Goal: Task Accomplishment & Management: Use online tool/utility

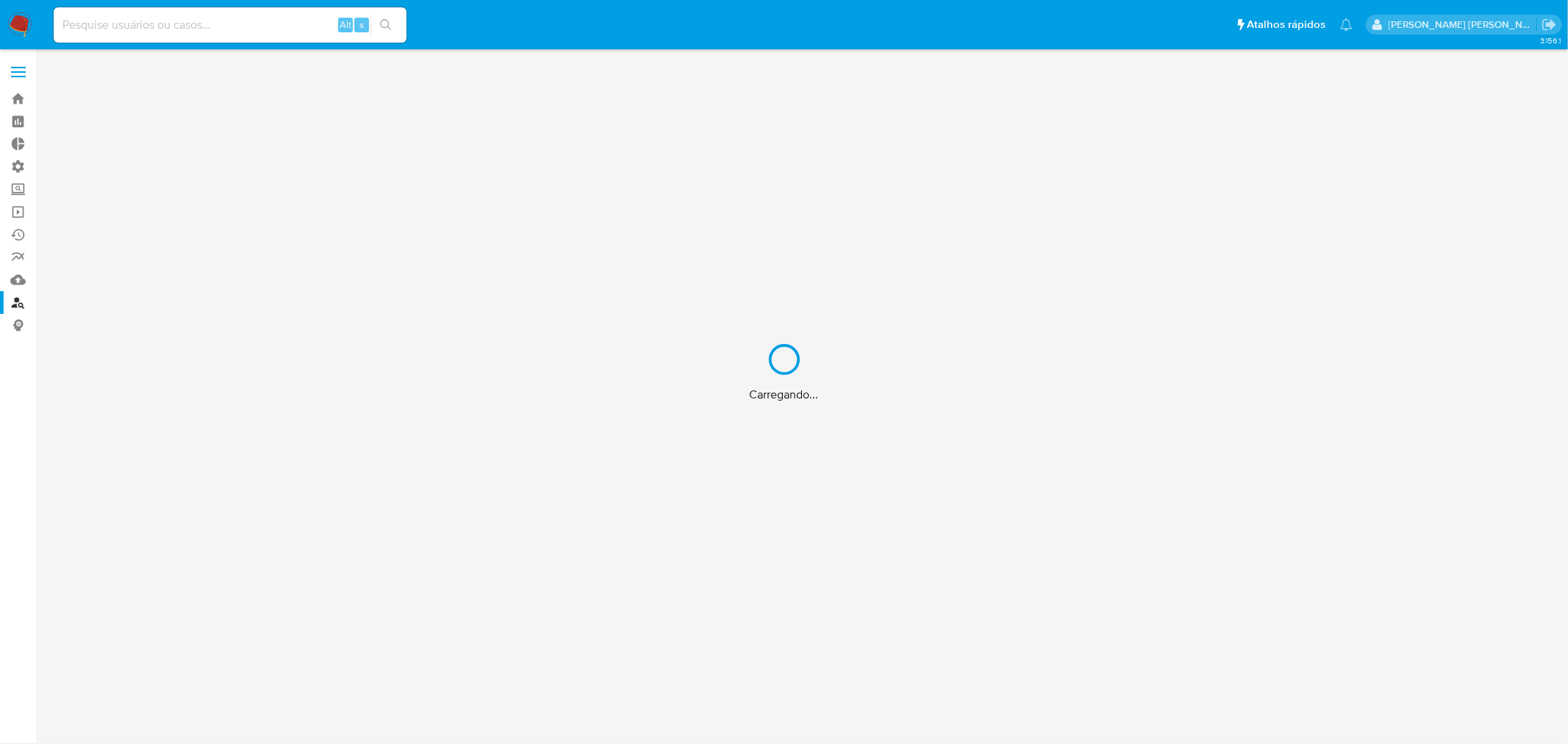
click at [212, 20] on div "Carregando..." at bounding box center [784, 372] width 1568 height 744
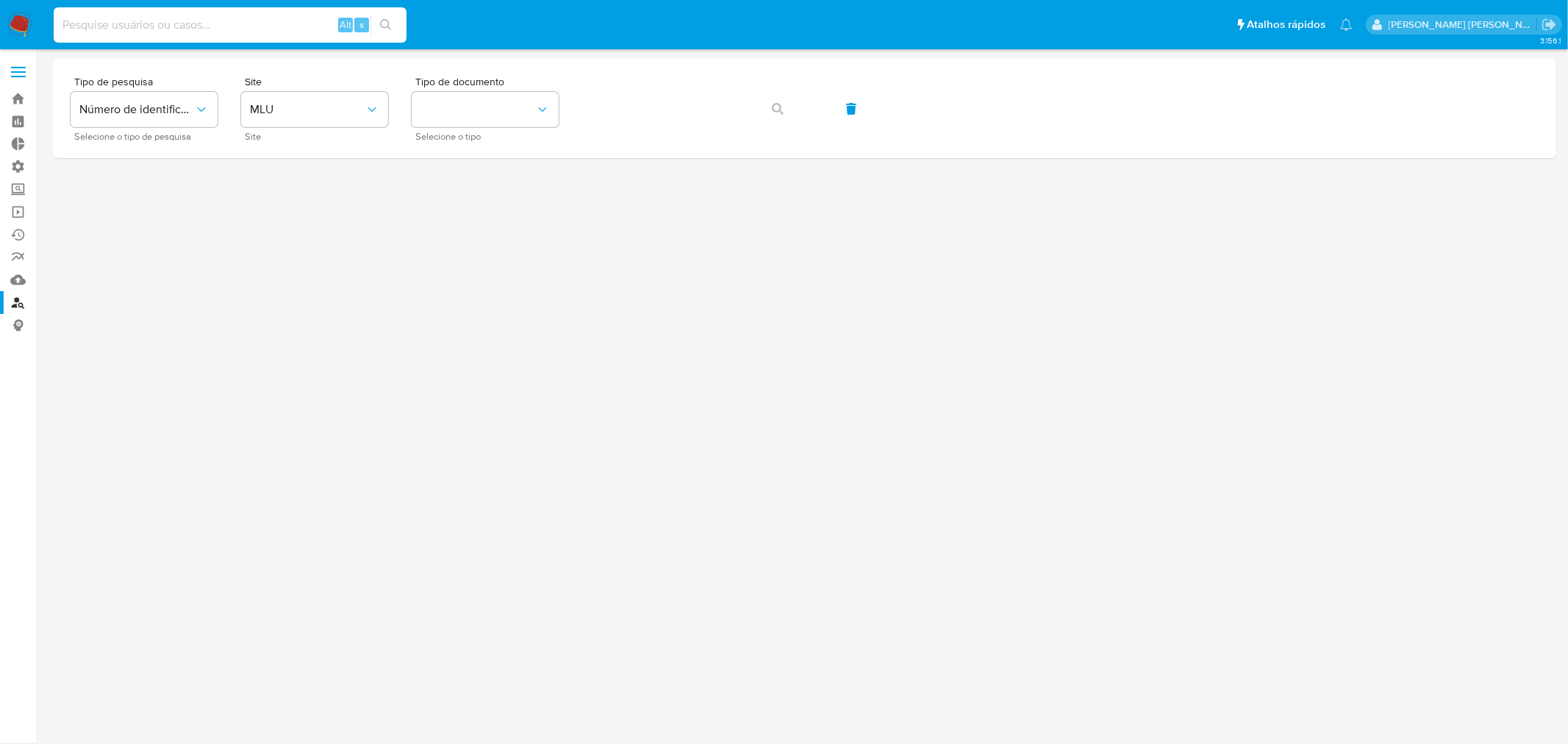
click at [125, 26] on input at bounding box center [230, 24] width 353 height 19
paste input "427222442"
type input "427222442"
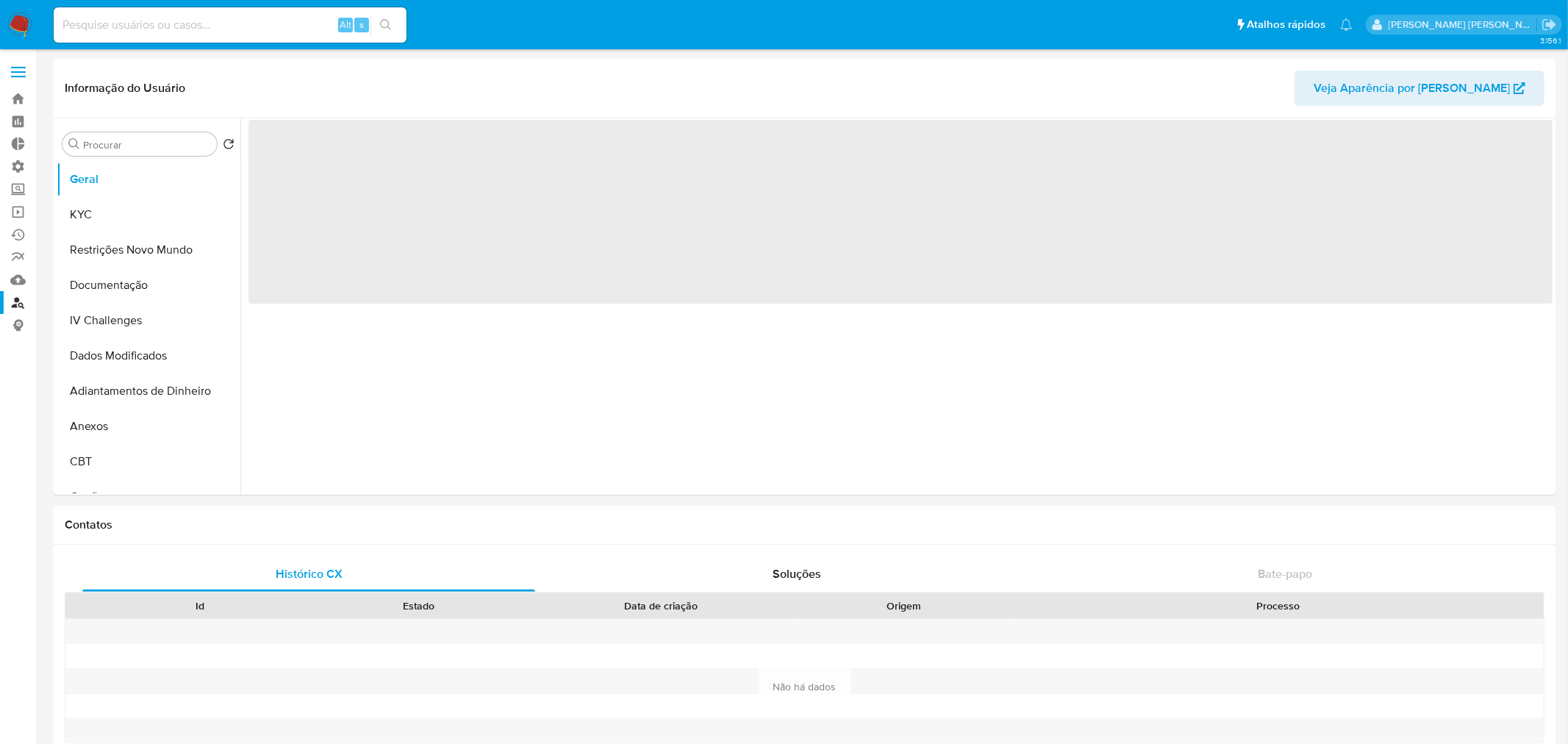
select select "10"
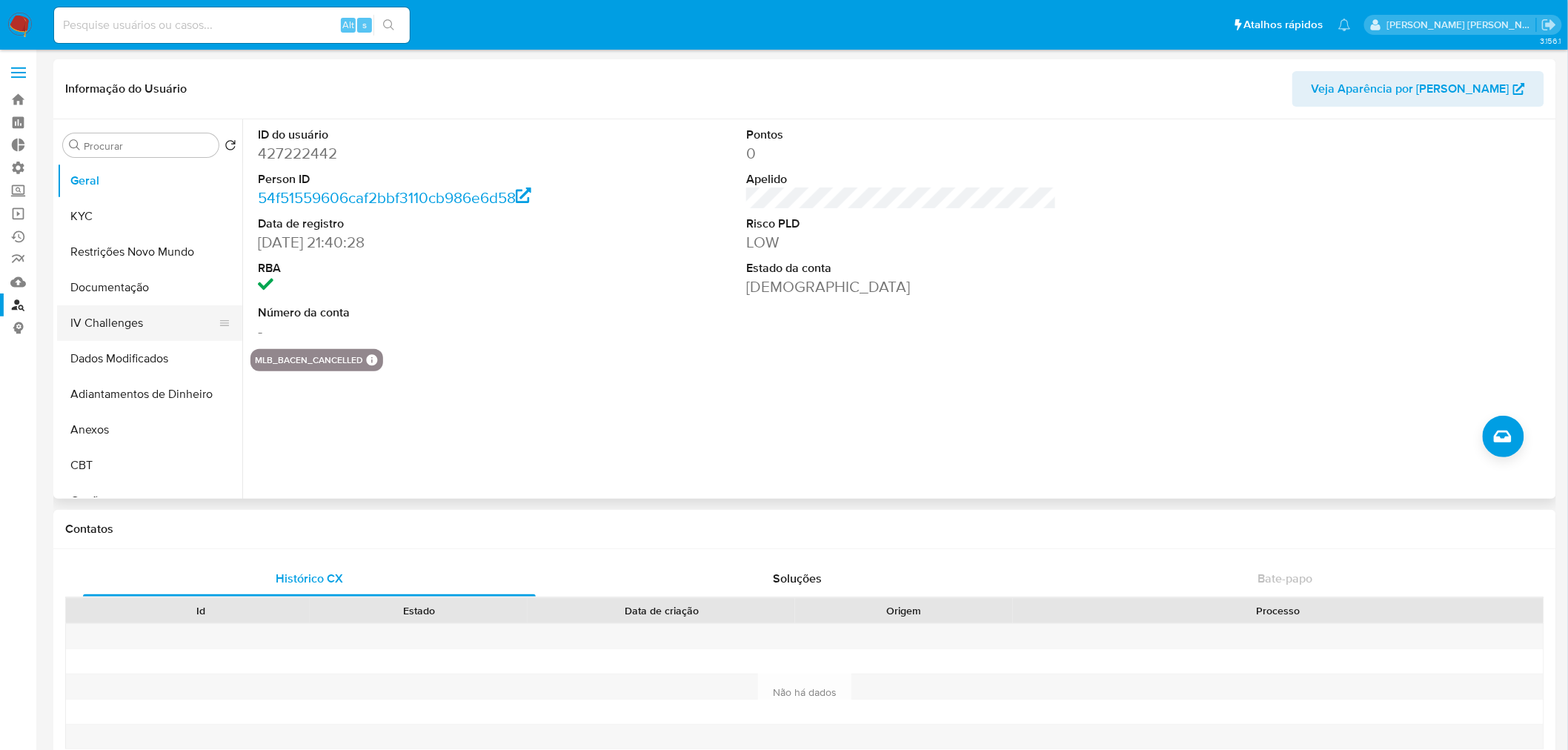
click at [143, 316] on button "IV Challenges" at bounding box center [143, 323] width 173 height 35
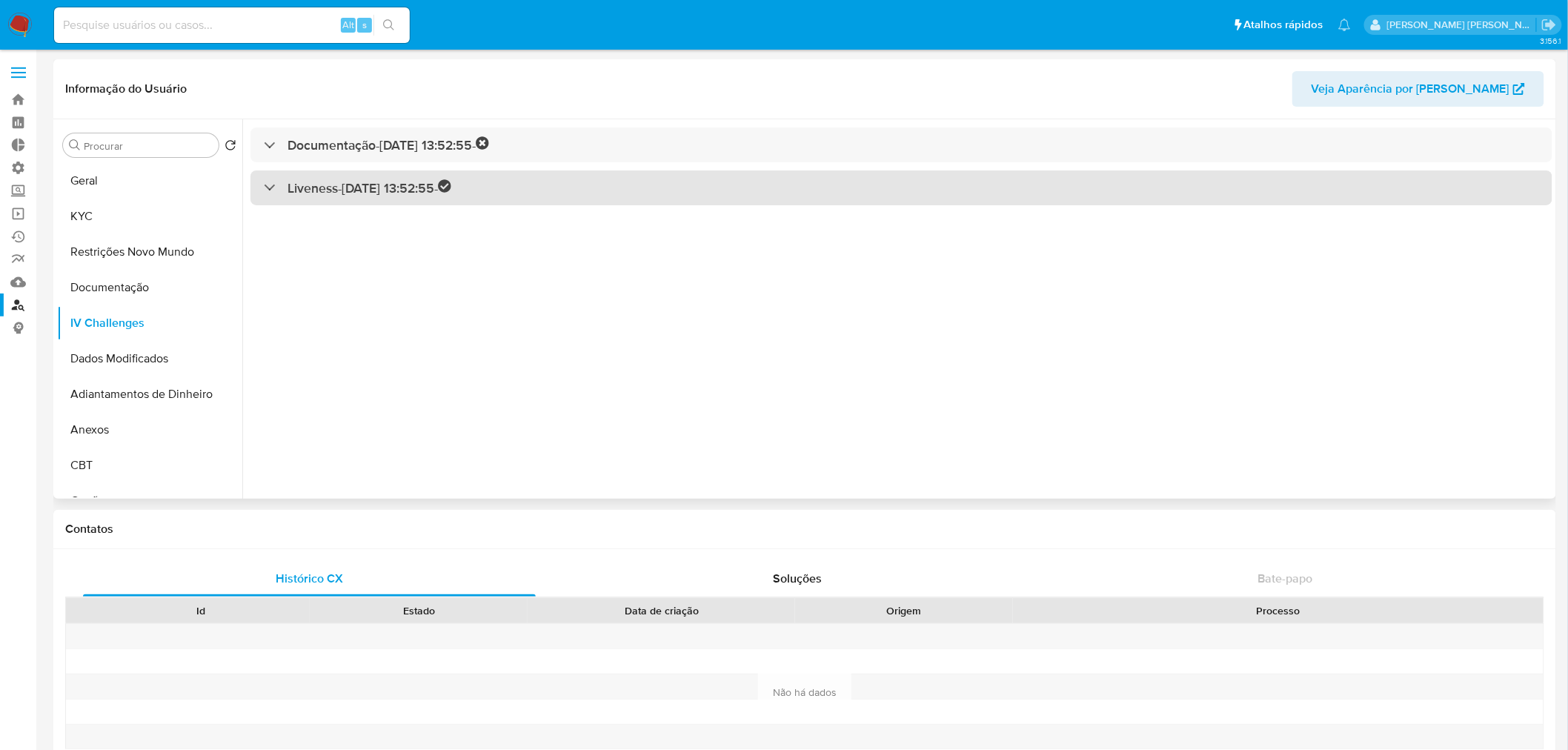
click at [290, 187] on h3 "Liveness - [DATE] 13:52:55 -" at bounding box center [369, 188] width 164 height 17
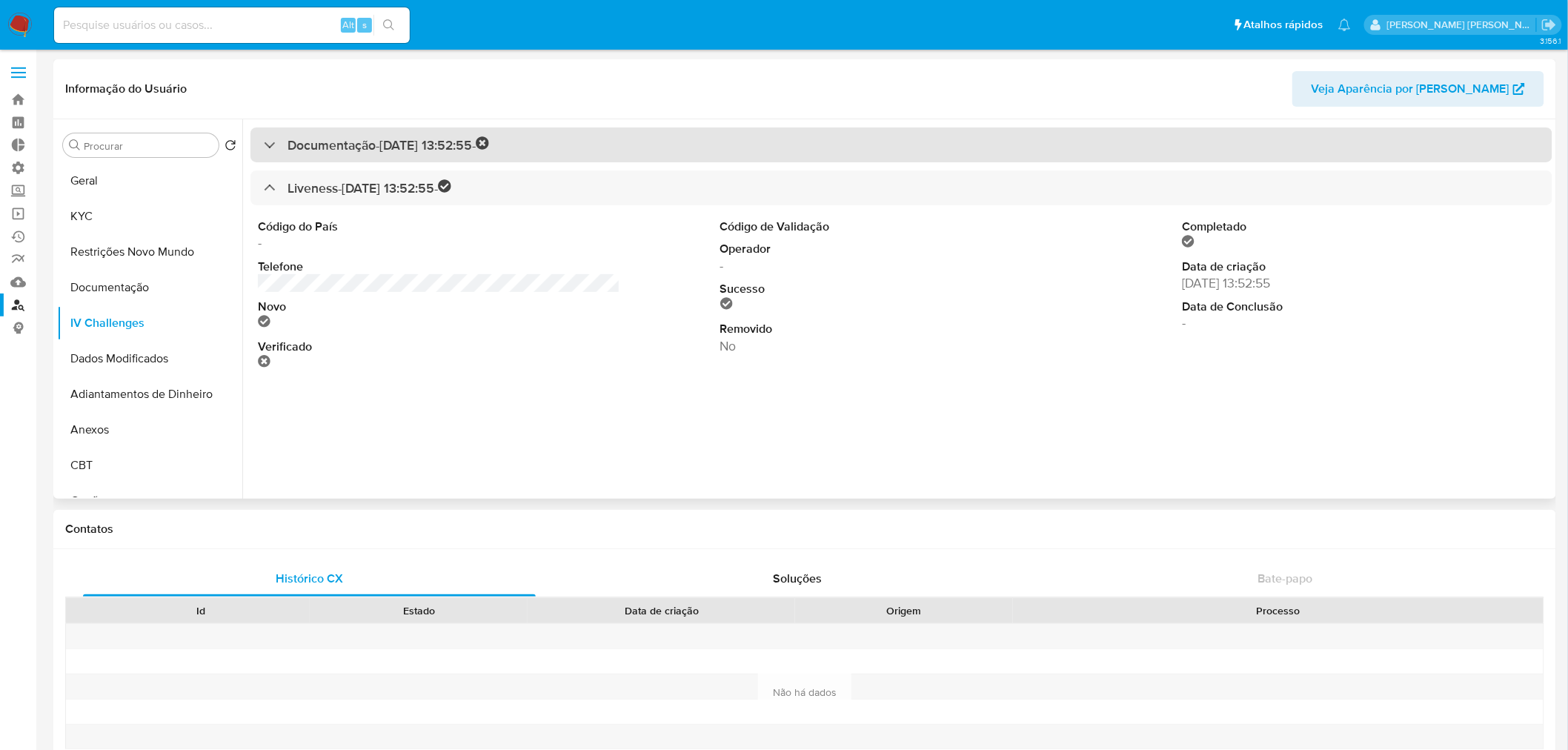
click at [264, 144] on div at bounding box center [264, 144] width 0 height 0
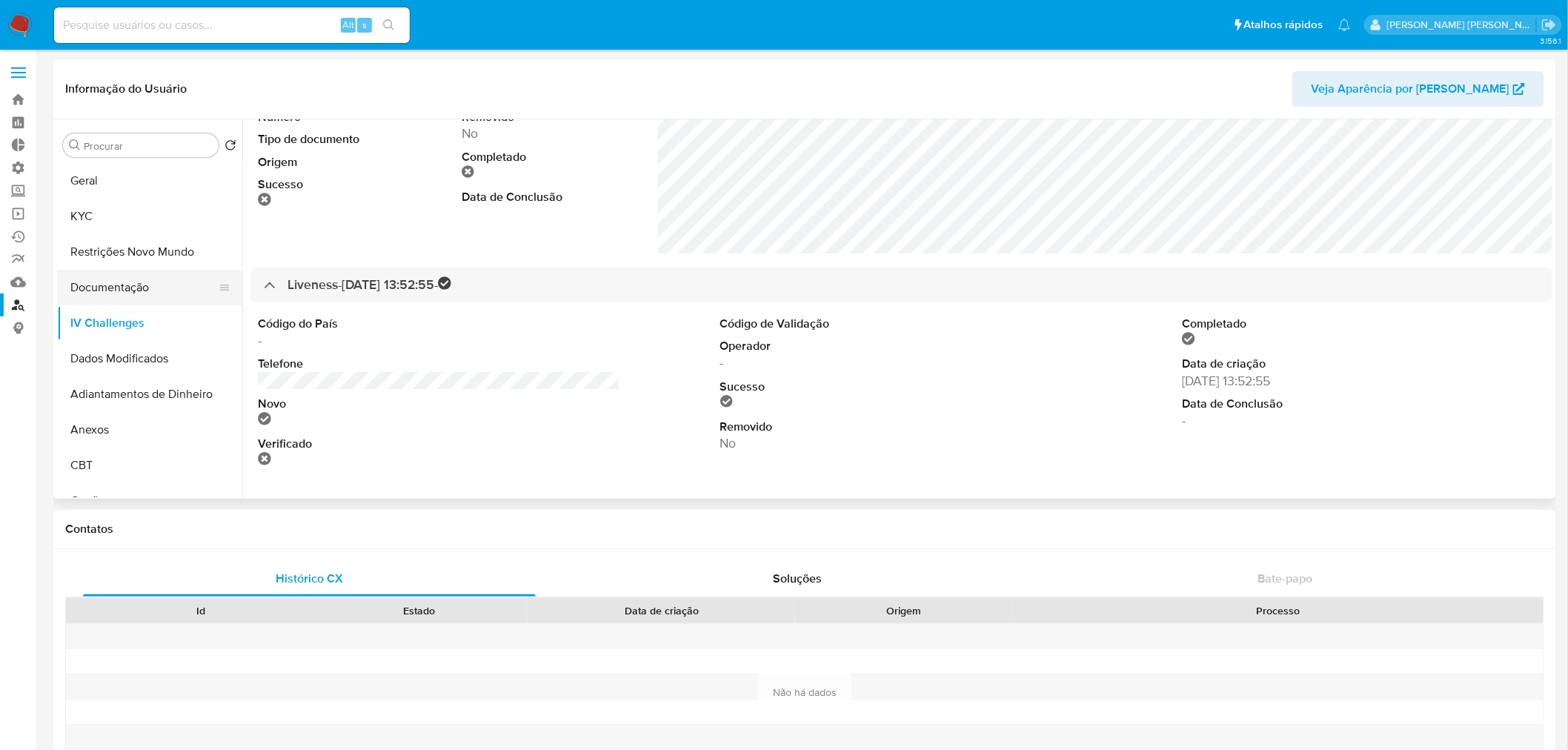
click at [151, 294] on button "Documentação" at bounding box center [143, 287] width 173 height 35
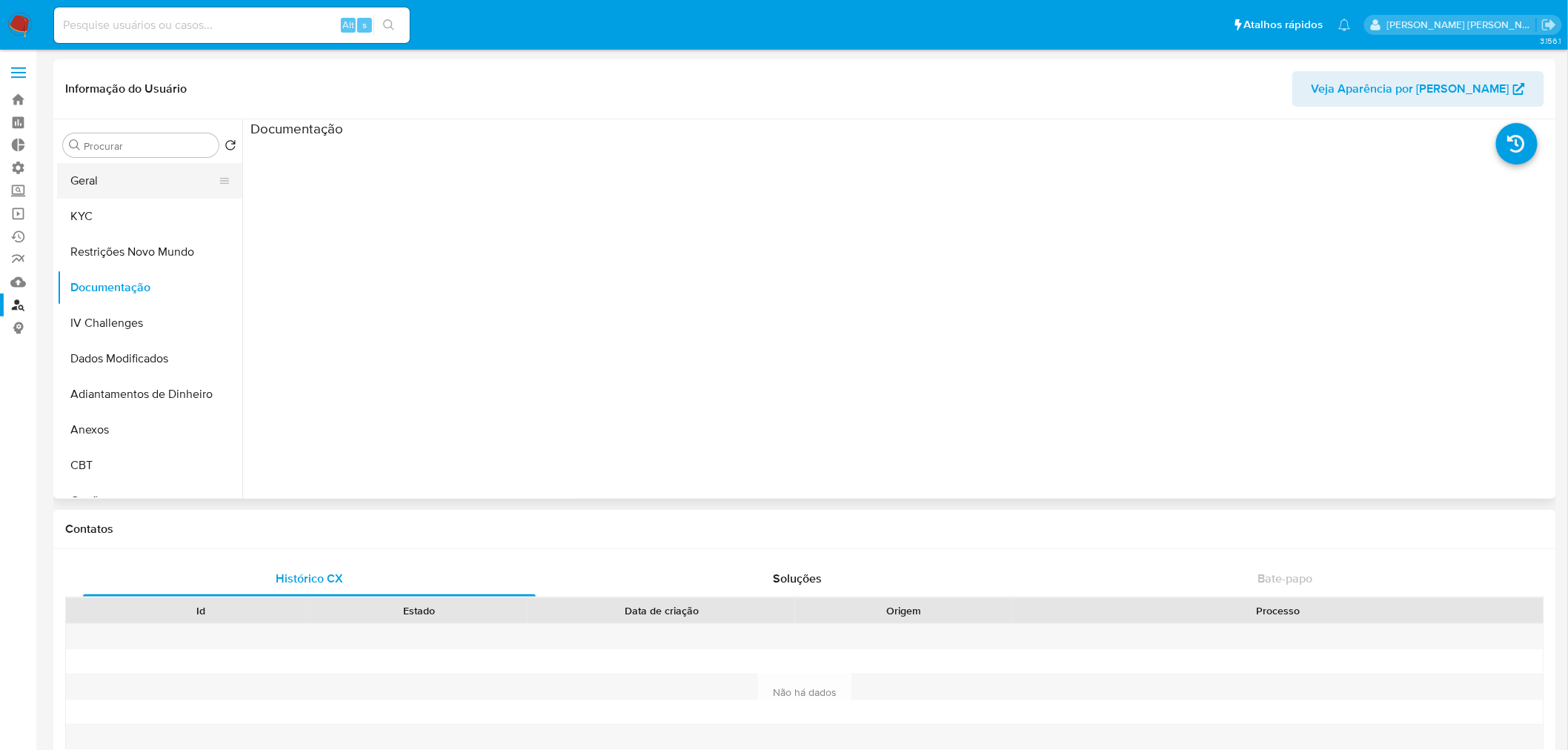
click at [97, 181] on button "Geral" at bounding box center [143, 180] width 173 height 35
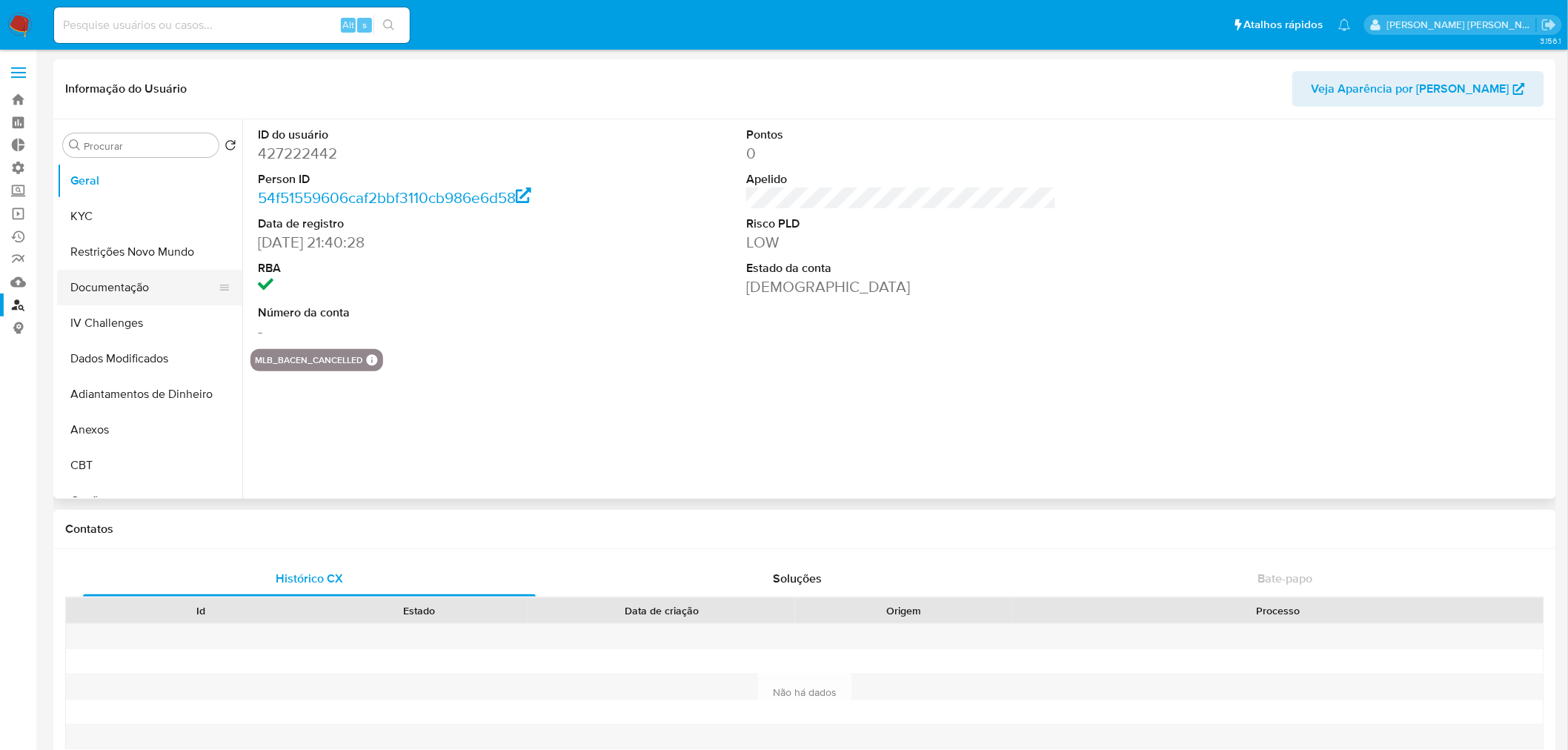
click at [104, 293] on button "Documentação" at bounding box center [143, 287] width 173 height 35
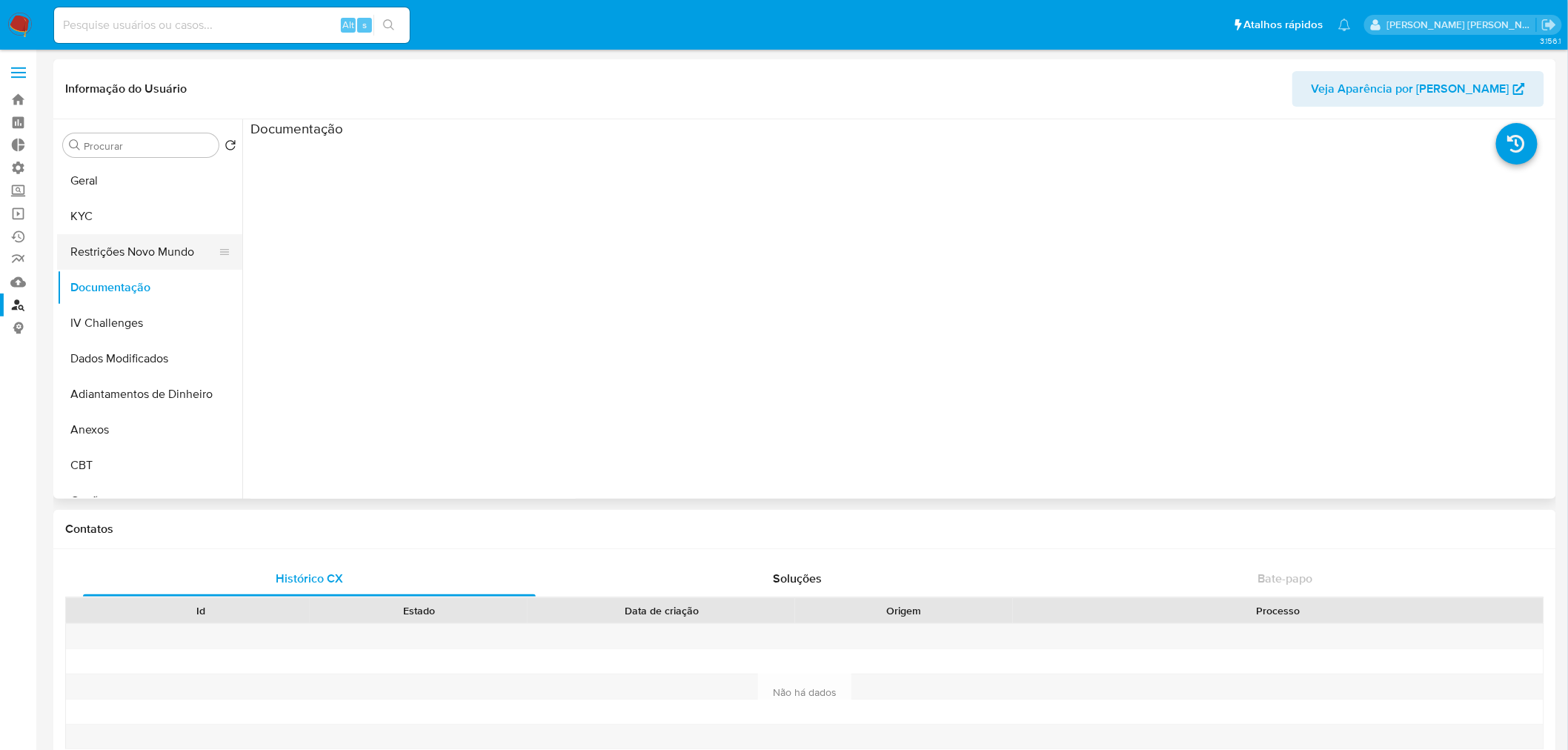
click at [138, 255] on button "Restrições Novo Mundo" at bounding box center [143, 252] width 173 height 35
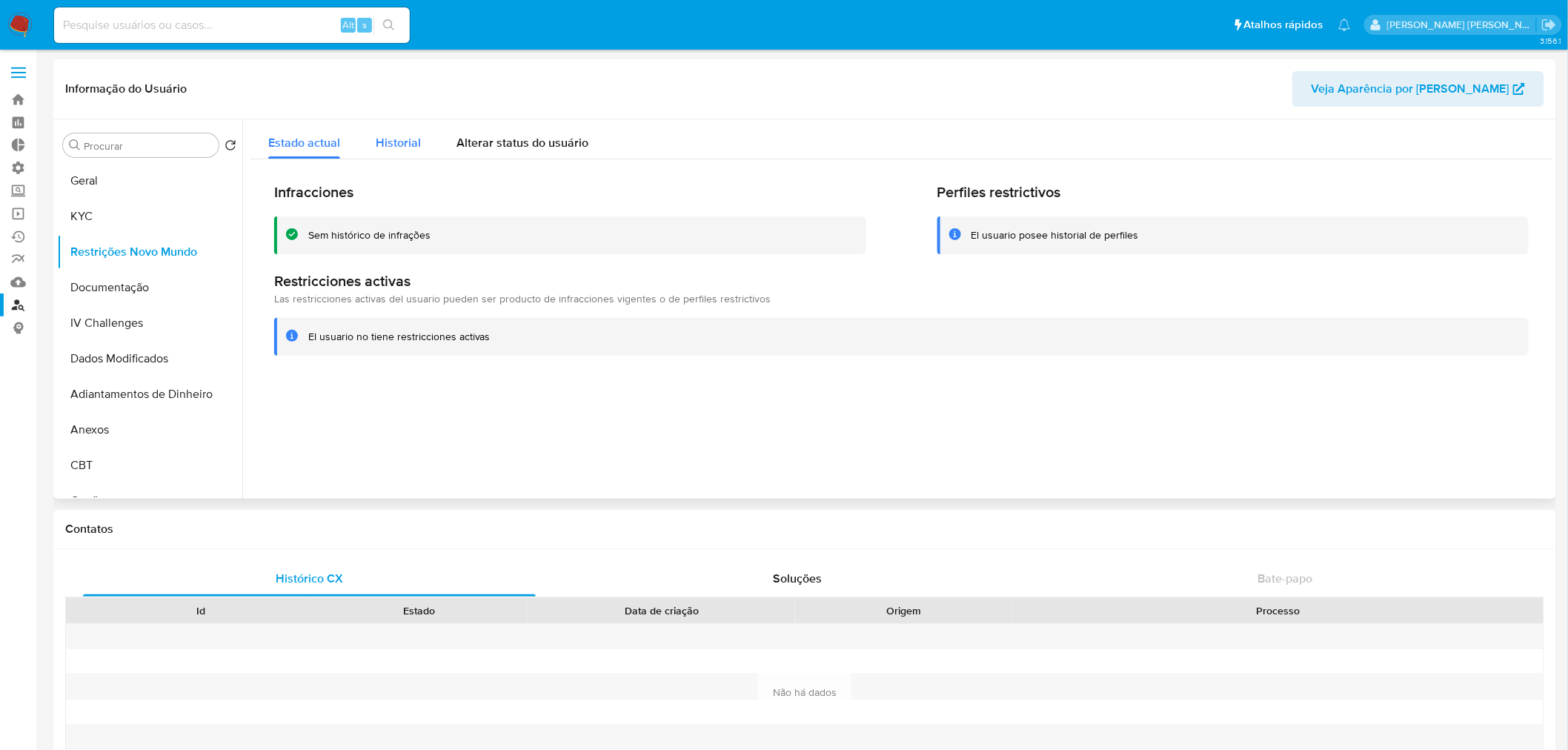
click at [415, 143] on span "Historial" at bounding box center [398, 142] width 45 height 17
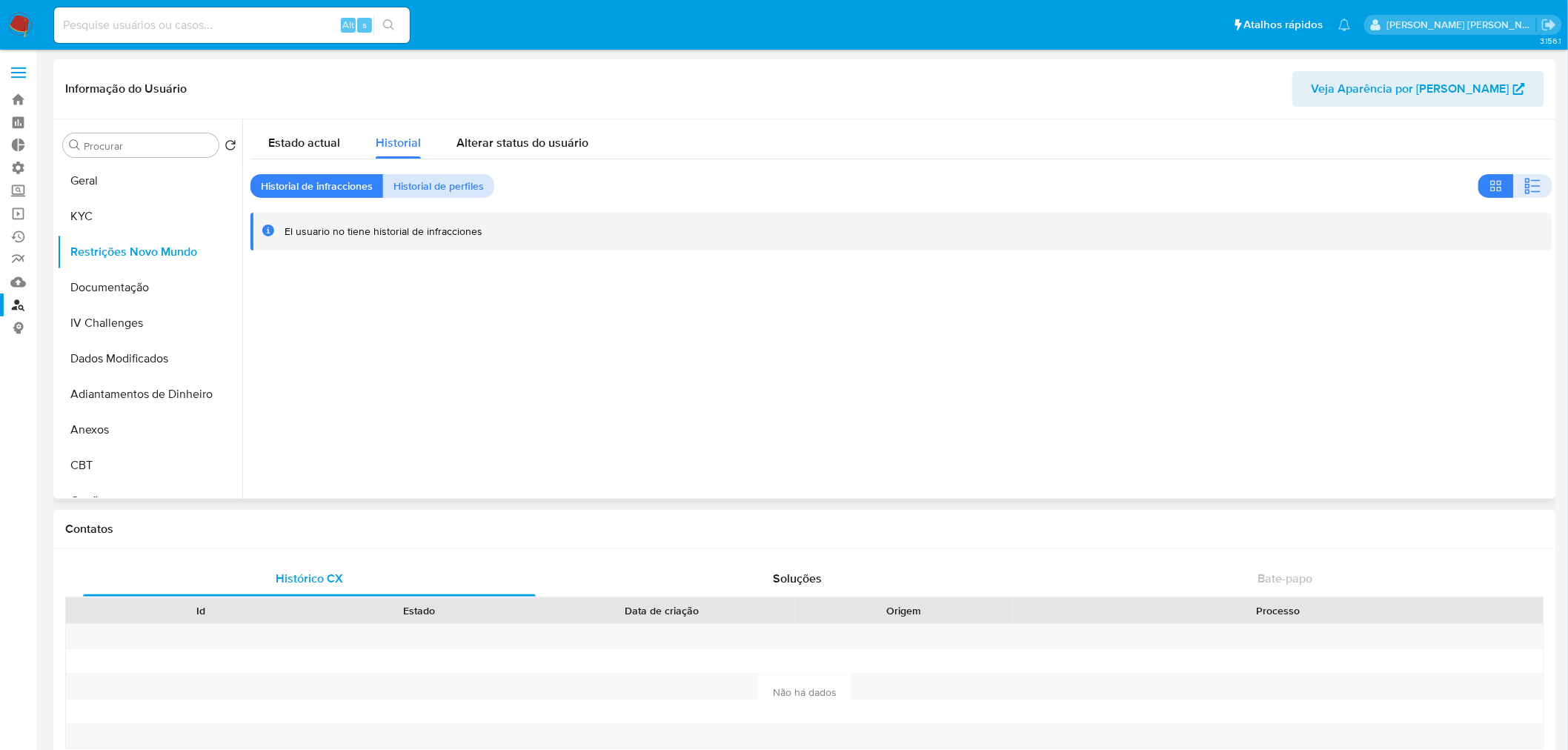
click at [431, 182] on span "Historial de perfiles" at bounding box center [439, 186] width 90 height 21
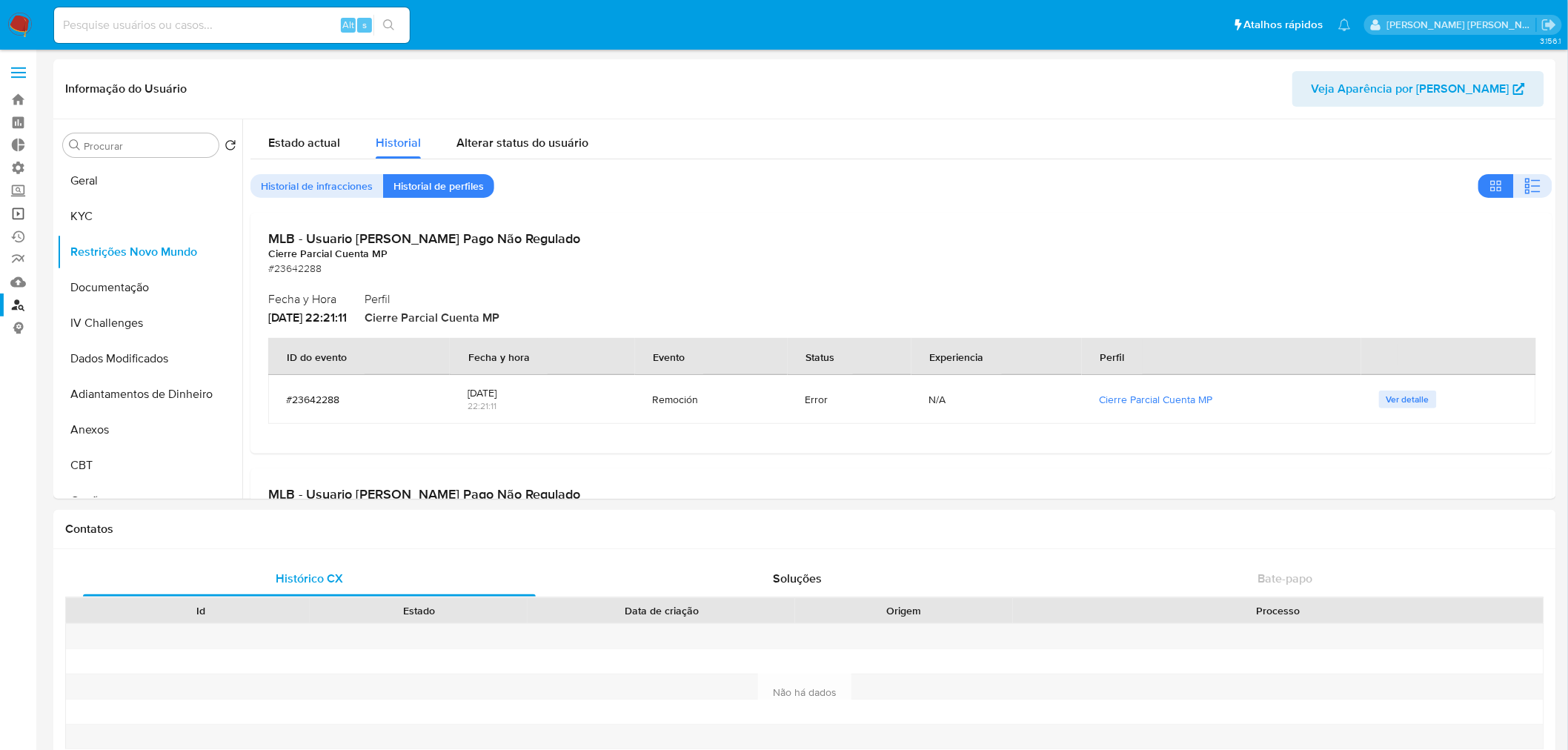
click at [19, 212] on link "Operações em massa" at bounding box center [88, 213] width 177 height 23
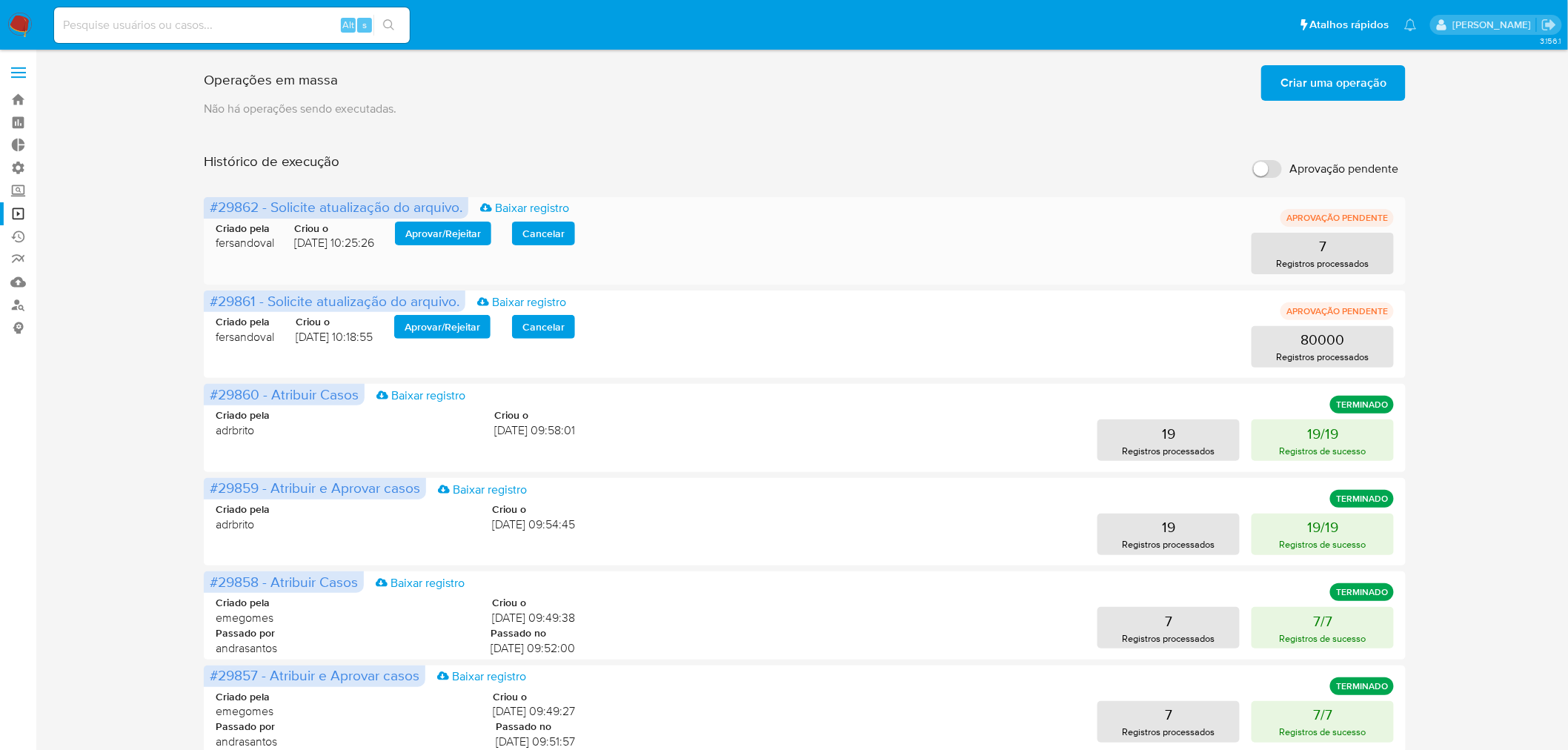
click at [440, 239] on span "Aprovar / Rejeitar" at bounding box center [443, 233] width 76 height 21
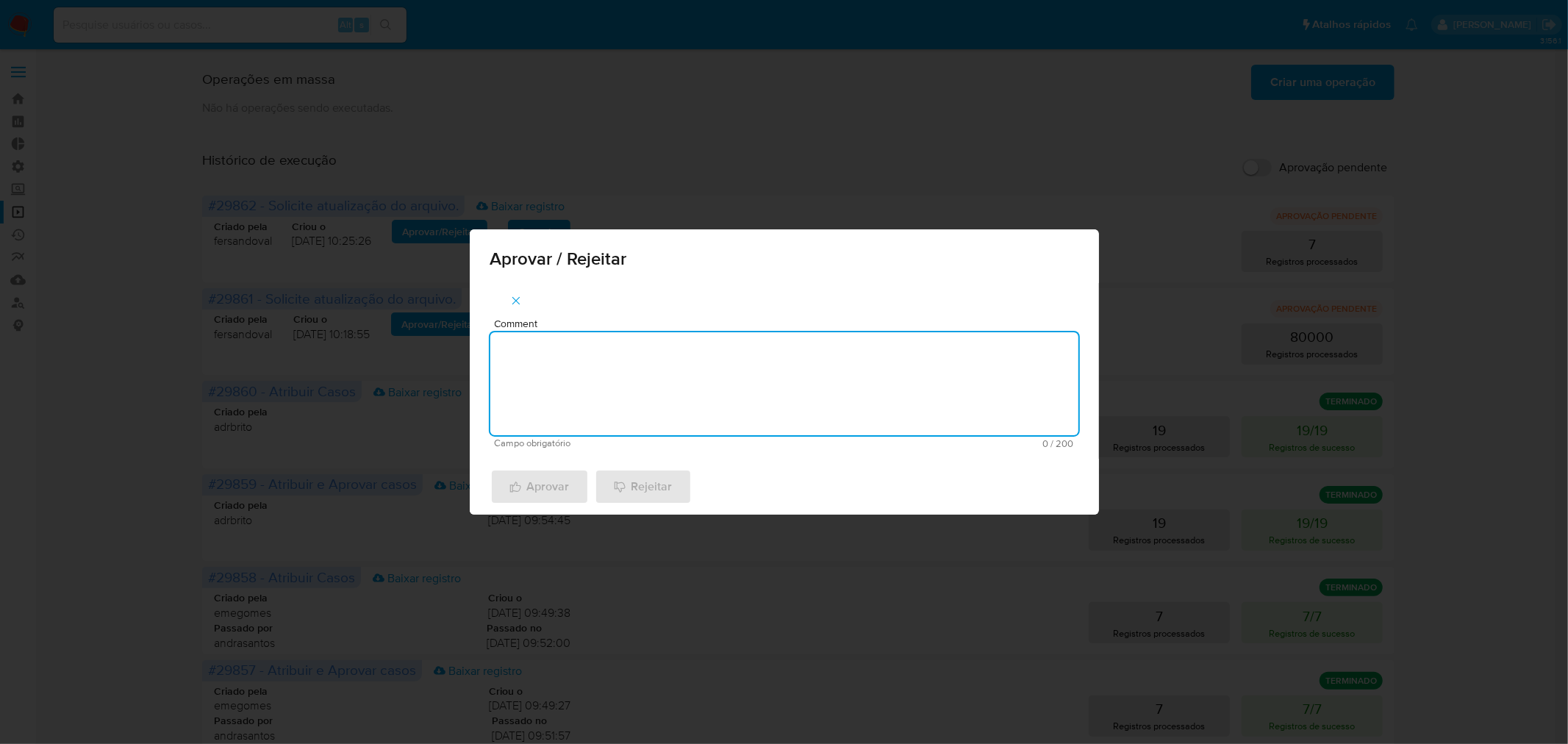
click at [584, 379] on textarea "Comment" at bounding box center [784, 384] width 588 height 103
click at [531, 351] on textarea "Atualialização cadastral 2025" at bounding box center [784, 384] width 588 height 103
click at [667, 345] on textarea "Atualização cadastral 2025" at bounding box center [784, 384] width 588 height 103
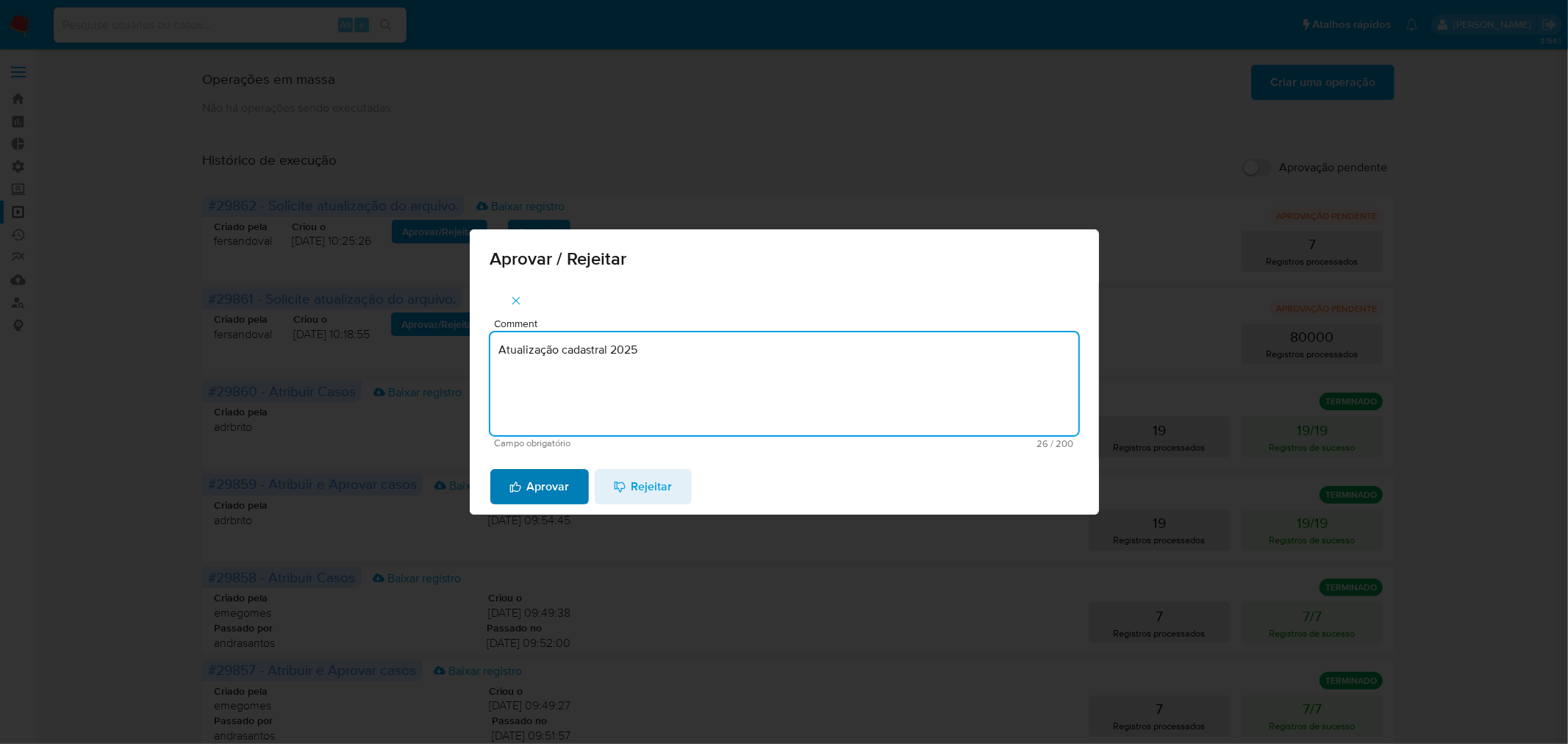
type textarea "Atualização cadastral 2025"
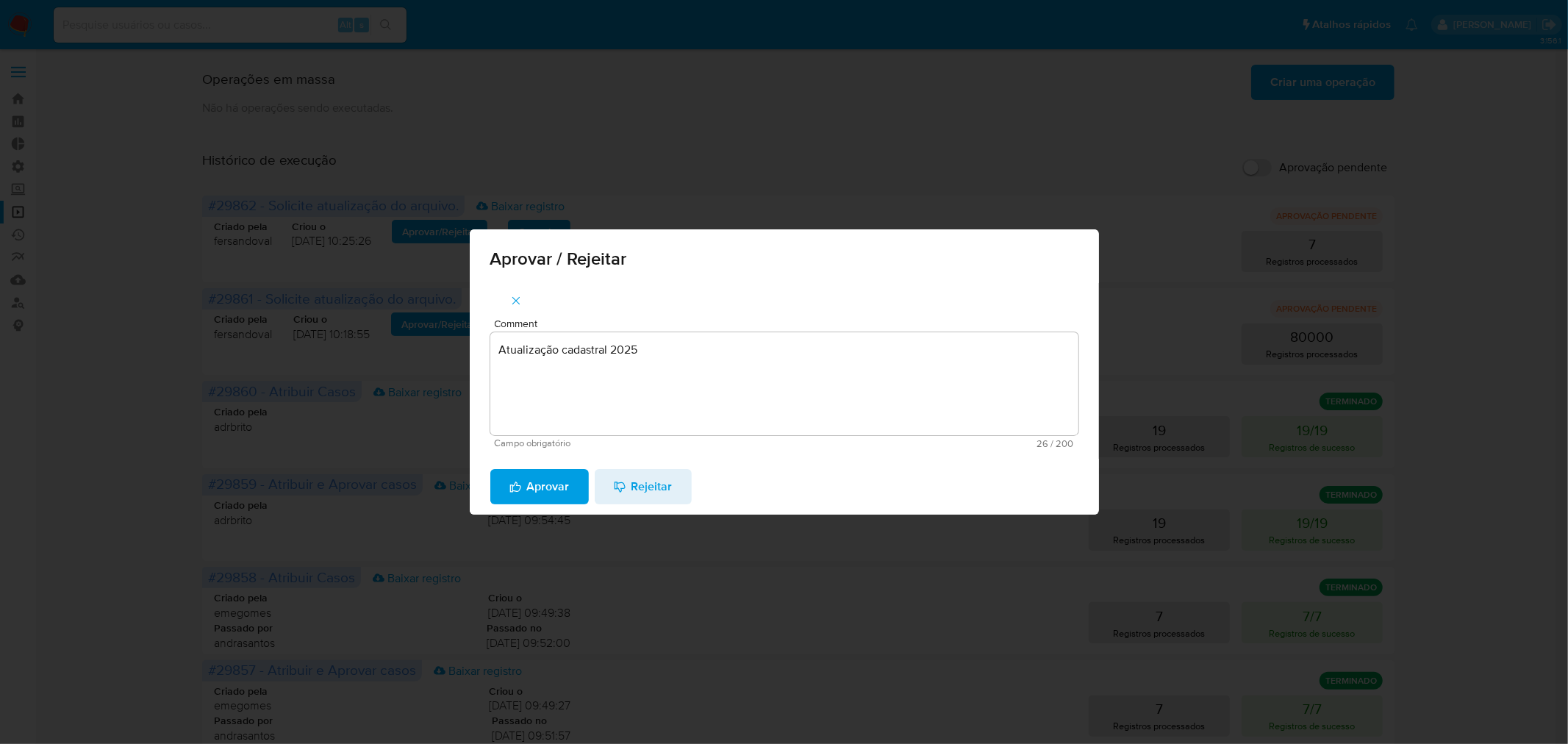
click at [535, 494] on span "Aprovar" at bounding box center [539, 486] width 60 height 32
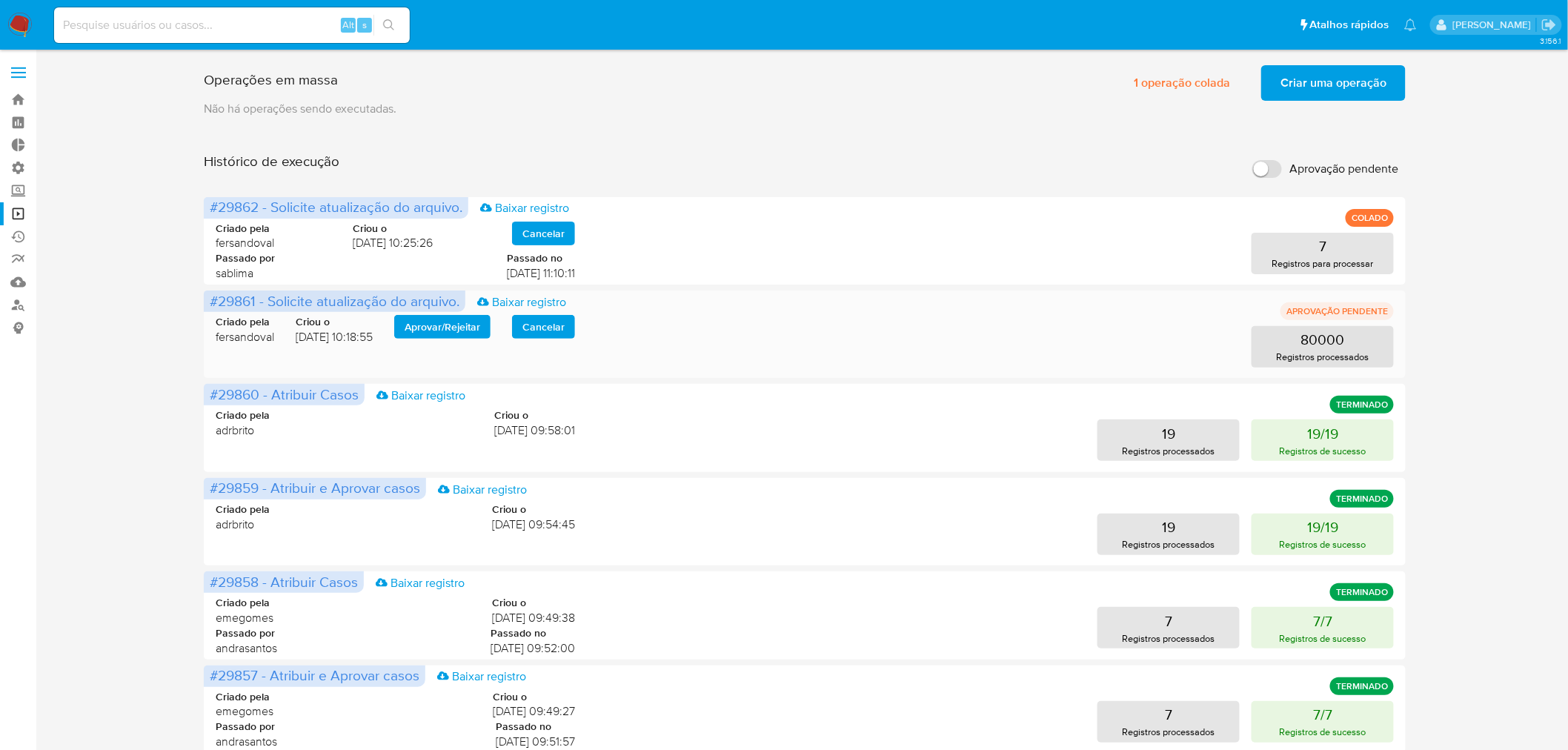
click at [423, 327] on span "Aprovar / Rejeitar" at bounding box center [442, 326] width 76 height 21
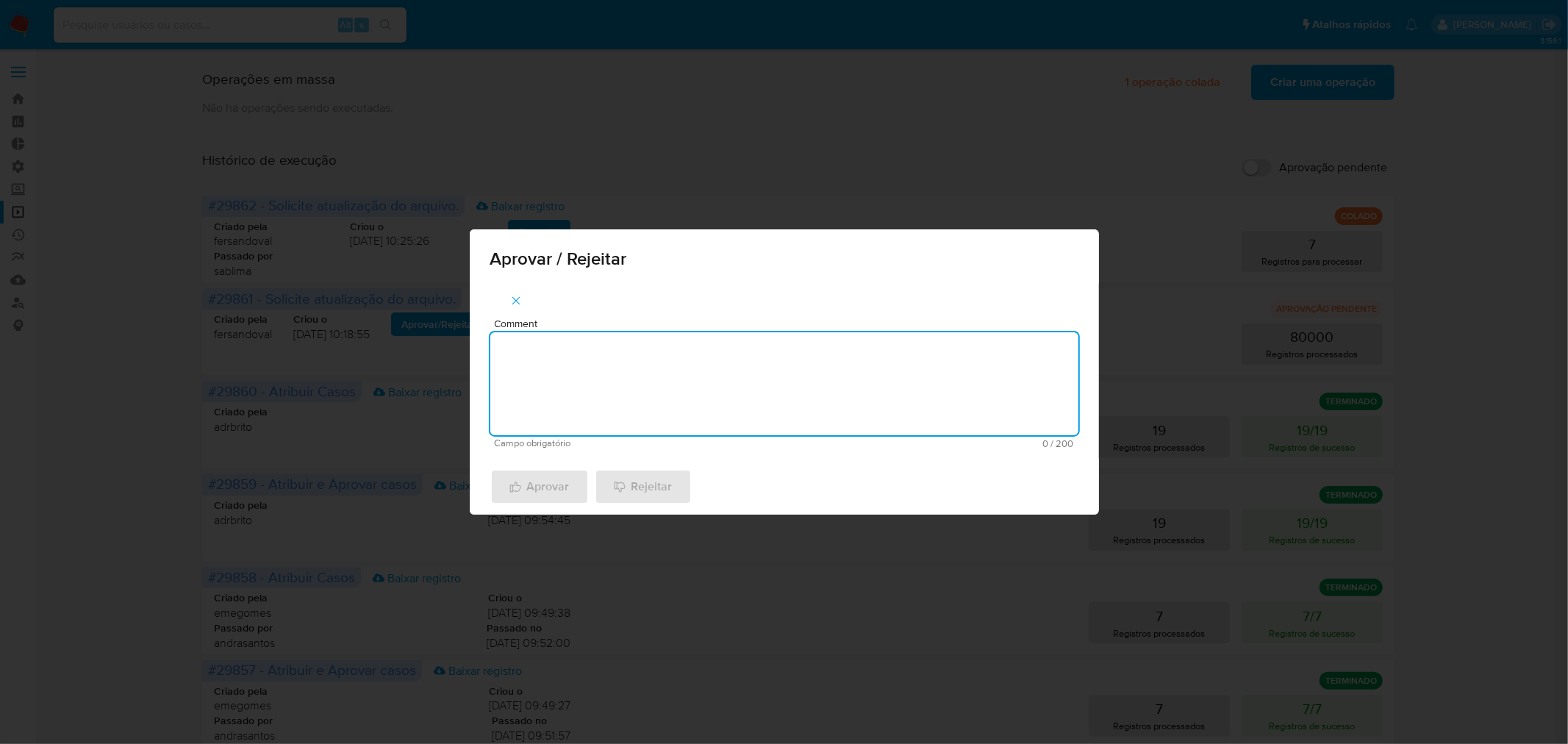
click at [585, 392] on textarea "Comment" at bounding box center [784, 384] width 588 height 103
paste textarea "Atualização cadastral 2025"
type textarea "Atualização cadastral 2025"
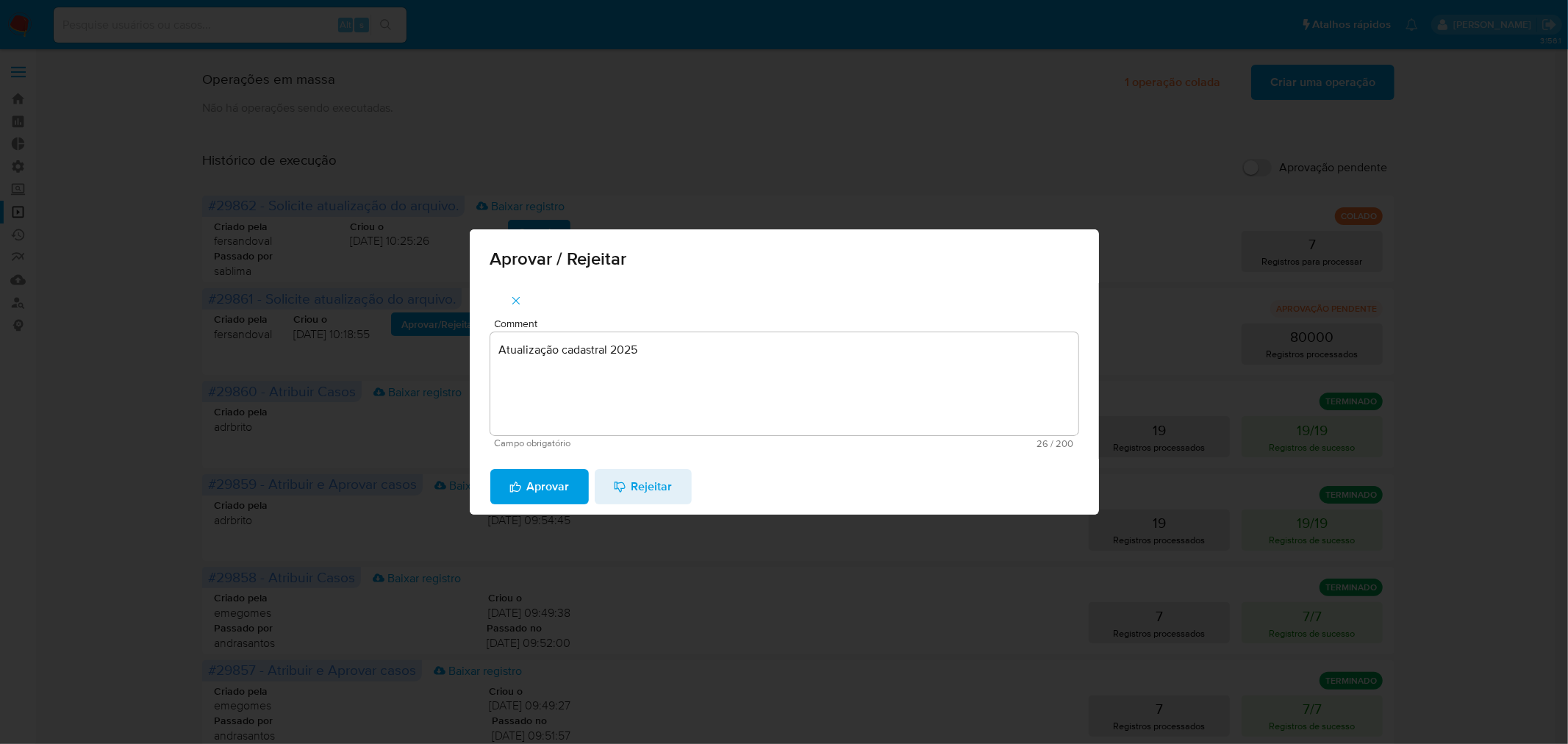
click at [540, 482] on span "Aprovar" at bounding box center [539, 486] width 60 height 32
